Goal: Task Accomplishment & Management: Use online tool/utility

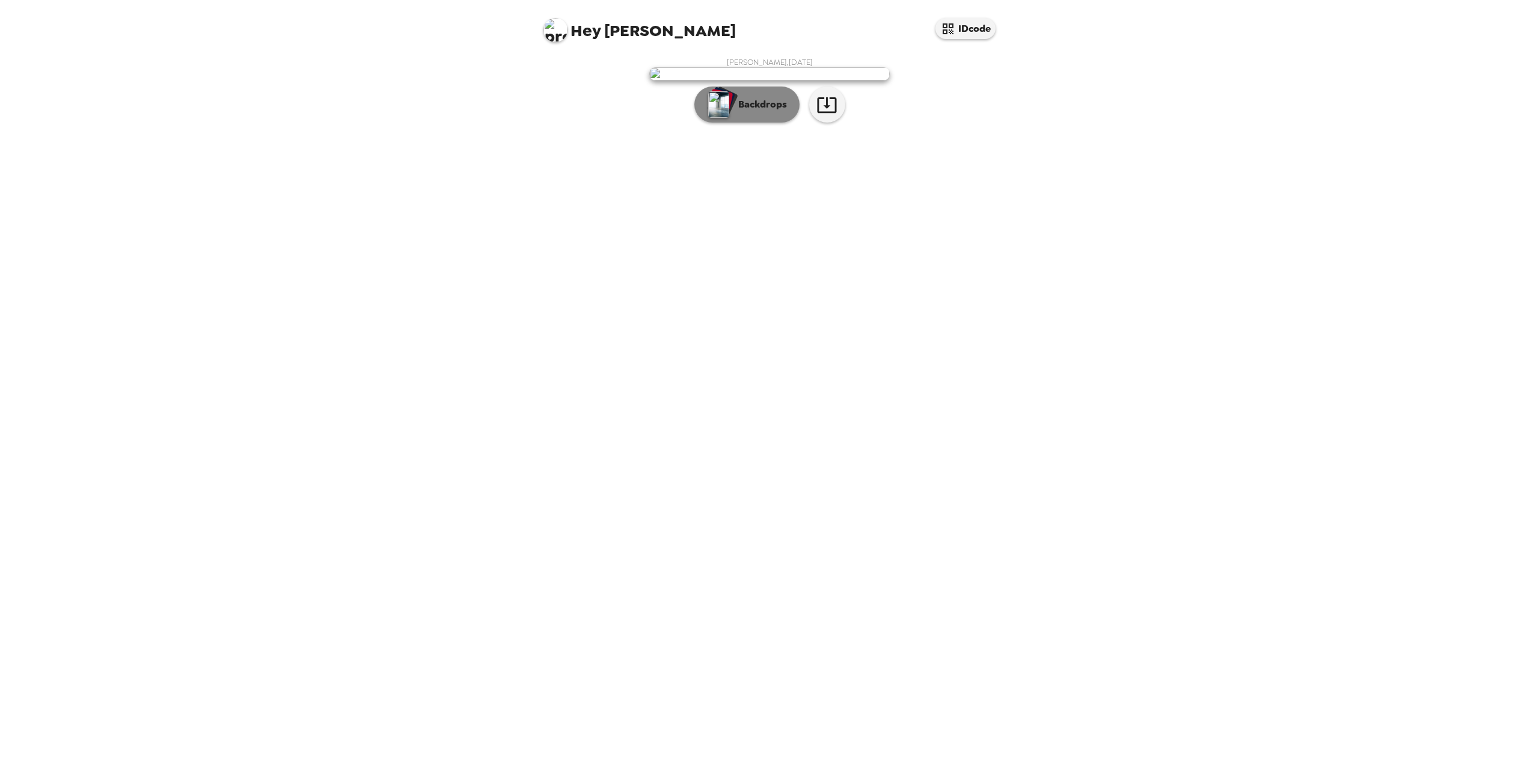
click at [746, 123] on button "Backdrops" at bounding box center [747, 105] width 105 height 36
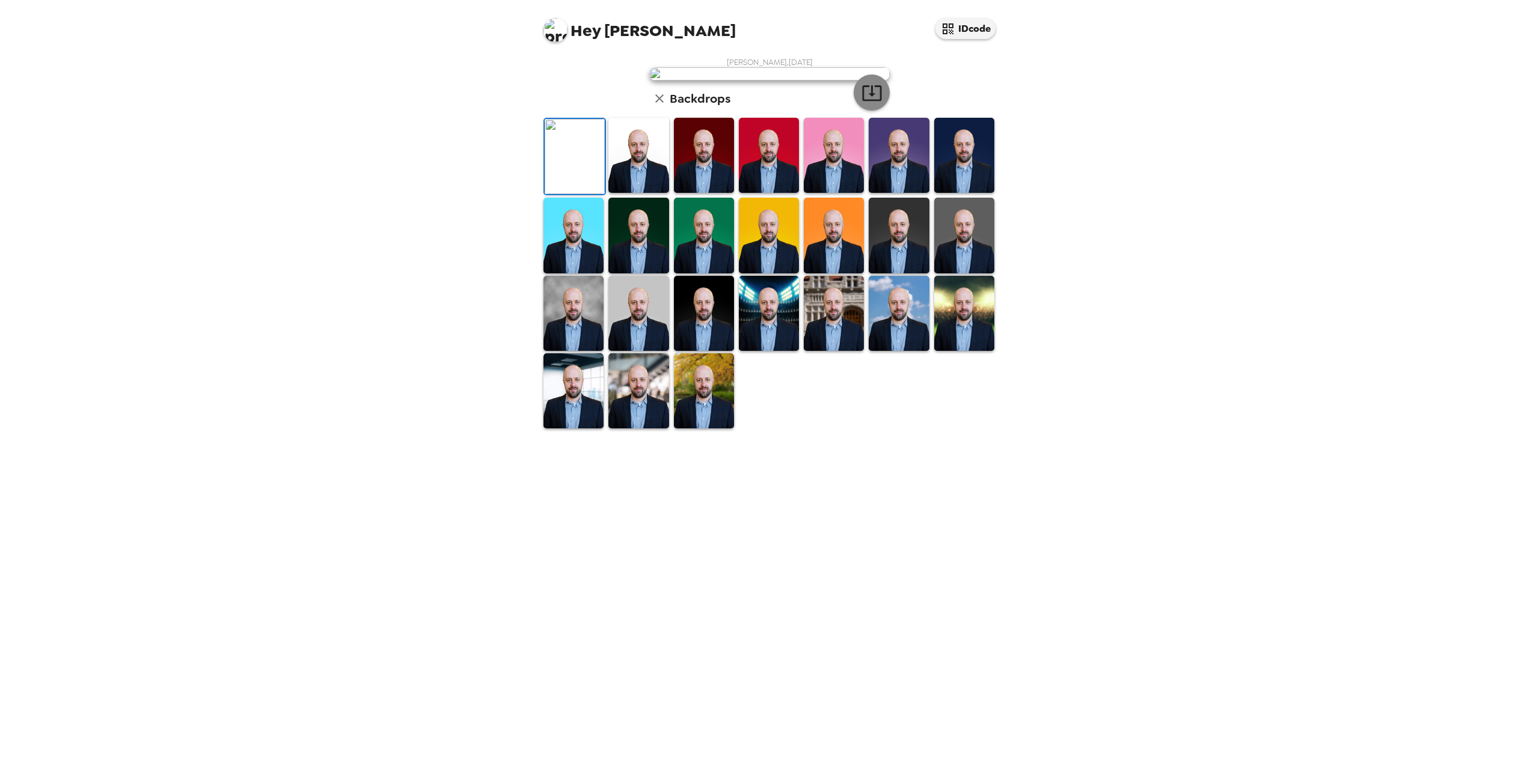
click at [870, 101] on icon "button" at bounding box center [872, 93] width 19 height 16
drag, startPoint x: 1106, startPoint y: 191, endPoint x: 1117, endPoint y: 154, distance: 38.6
click at [1106, 191] on div "Hey [PERSON_NAME] IDcode [PERSON_NAME] , [DATE] Backdrops" at bounding box center [769, 392] width 1539 height 784
drag, startPoint x: 1281, startPoint y: 295, endPoint x: 1019, endPoint y: 258, distance: 264.6
click at [1281, 295] on div "Hey [PERSON_NAME] IDcode [PERSON_NAME] , [DATE] Backdrops" at bounding box center [769, 392] width 1539 height 784
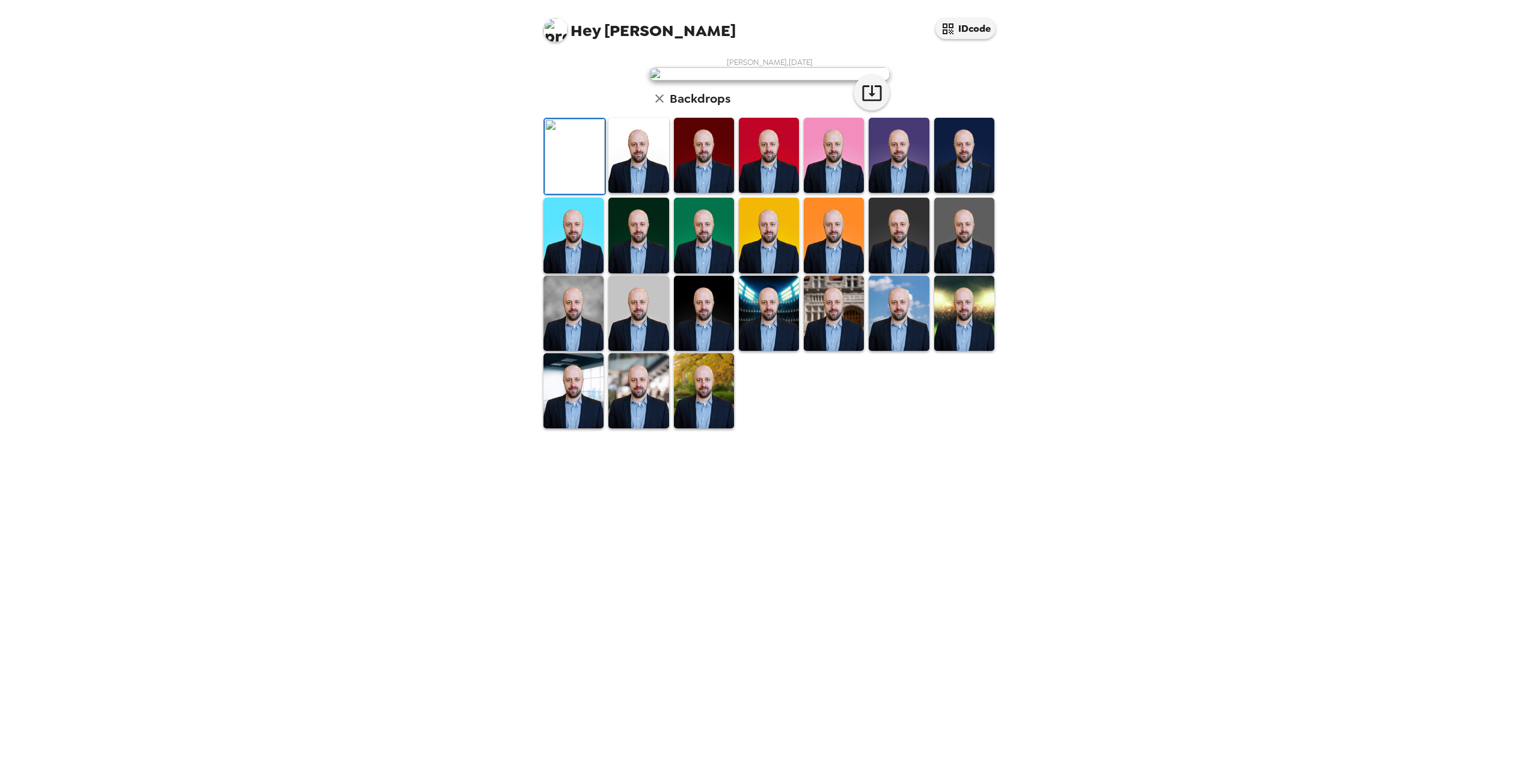
click at [644, 193] on img at bounding box center [638, 155] width 60 height 75
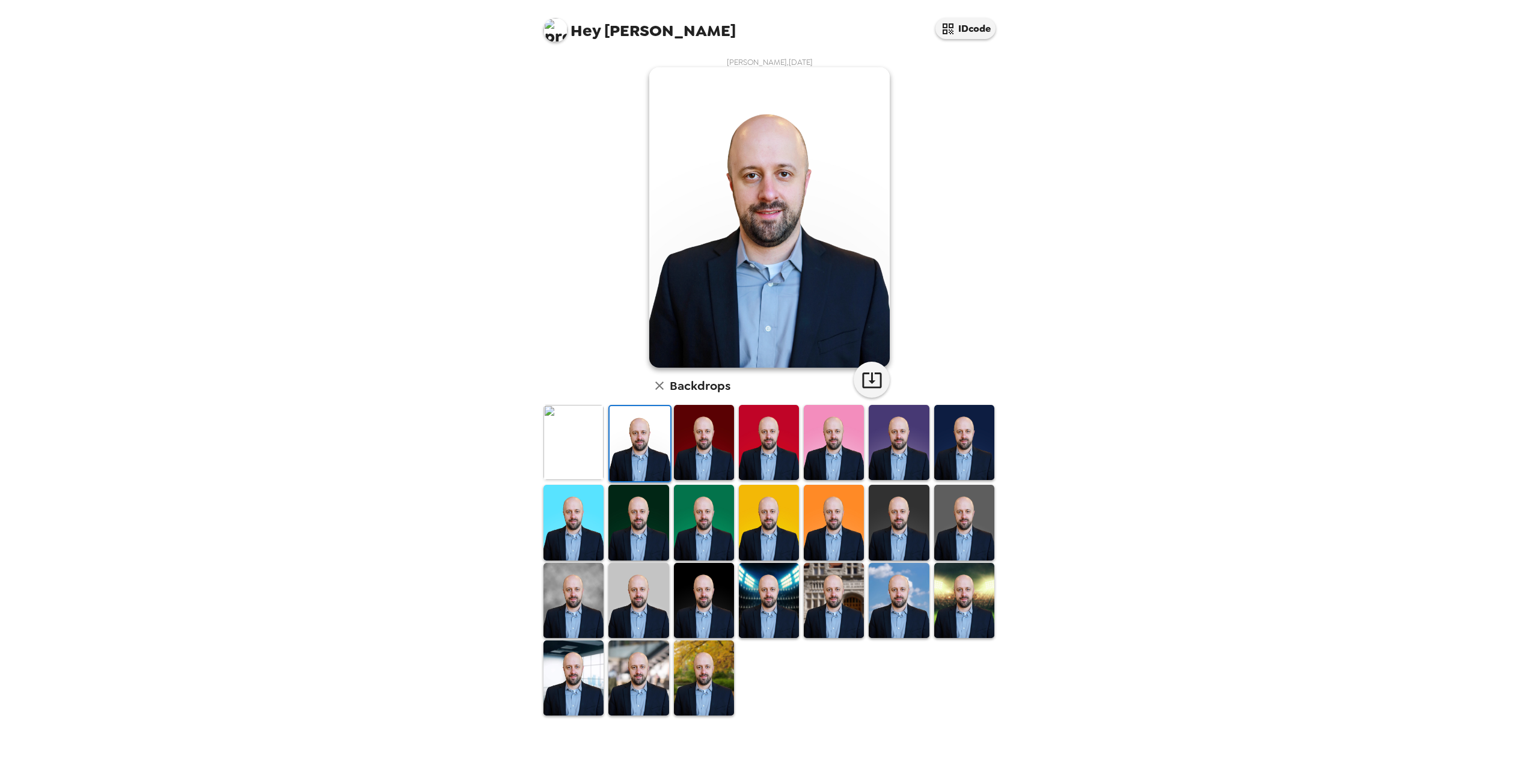
click at [1027, 179] on div "Hey [PERSON_NAME] IDcode [PERSON_NAME] , [DATE] Backdrops" at bounding box center [769, 392] width 1539 height 784
click at [870, 375] on icon "button" at bounding box center [872, 380] width 21 height 21
click at [1073, 229] on div "Hey [PERSON_NAME] IDcode [PERSON_NAME] , [DATE] Backdrops" at bounding box center [769, 392] width 1539 height 784
click at [484, 136] on div "Hey [PERSON_NAME] IDcode [PERSON_NAME] , [DATE] Backdrops" at bounding box center [769, 392] width 1539 height 784
